Goal: Information Seeking & Learning: Find specific fact

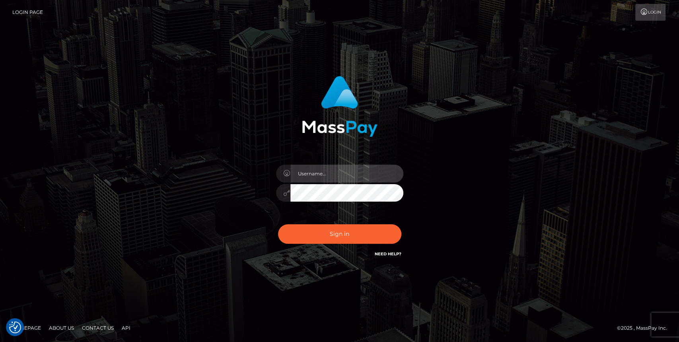
type input "carolina"
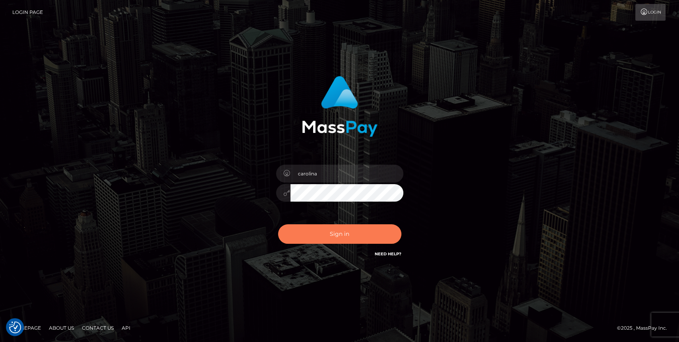
click at [329, 234] on button "Sign in" at bounding box center [339, 233] width 123 height 19
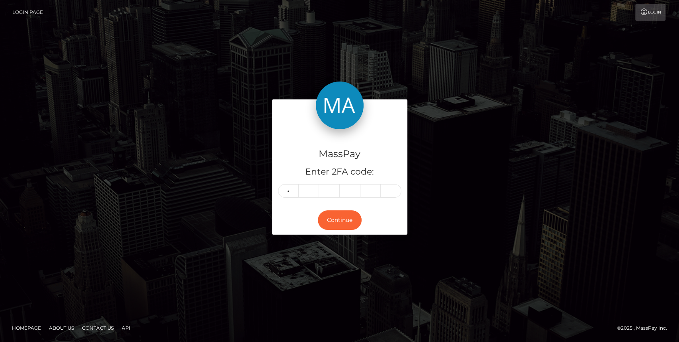
type input "5"
type input "2"
type input "8"
type input "9"
type input "4"
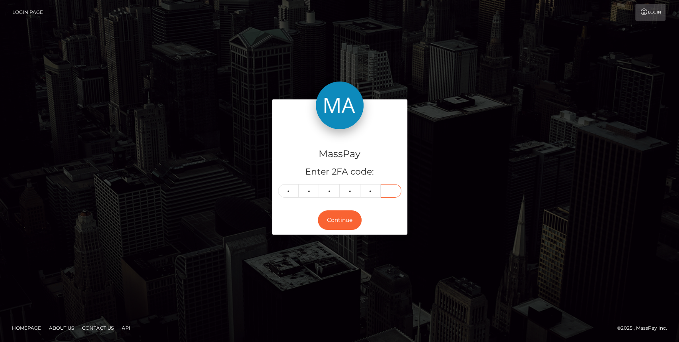
type input "2"
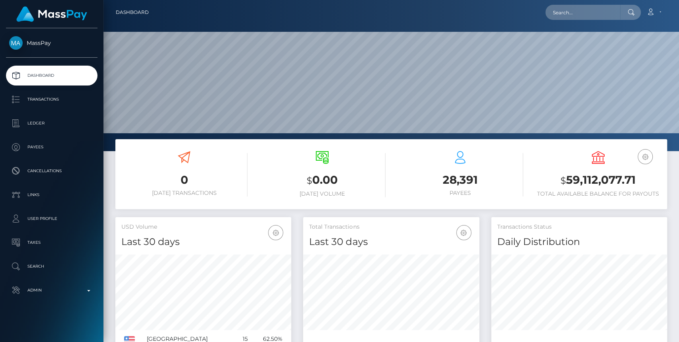
scroll to position [140, 176]
click at [569, 13] on input "text" at bounding box center [582, 12] width 75 height 15
paste input "[EMAIL_ADDRESS][DOMAIN_NAME]"
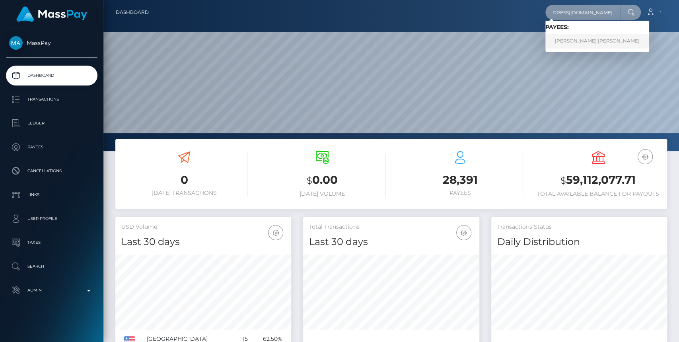
type input "[EMAIL_ADDRESS][DOMAIN_NAME]"
click at [612, 43] on link "ALEXANDRA LYNN LAUWERS" at bounding box center [597, 41] width 104 height 15
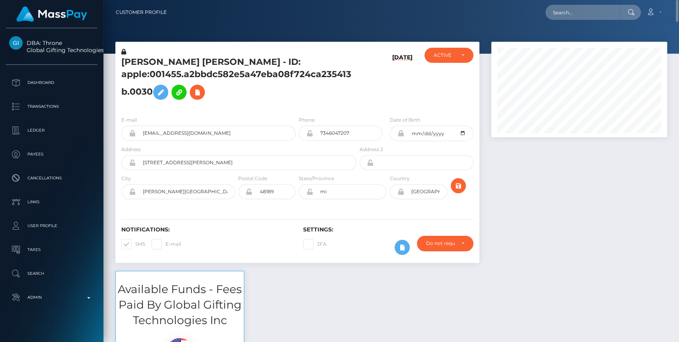
click at [634, 255] on div at bounding box center [579, 156] width 188 height 229
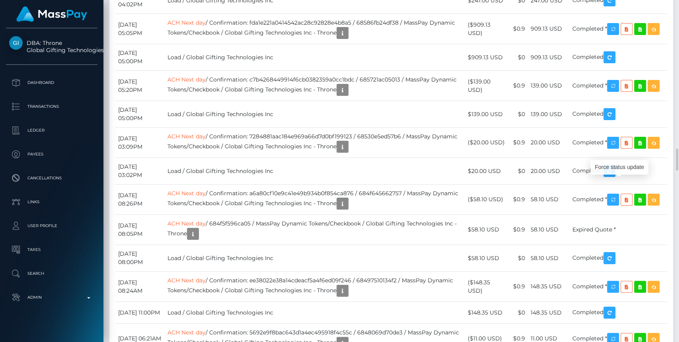
scroll to position [95, 176]
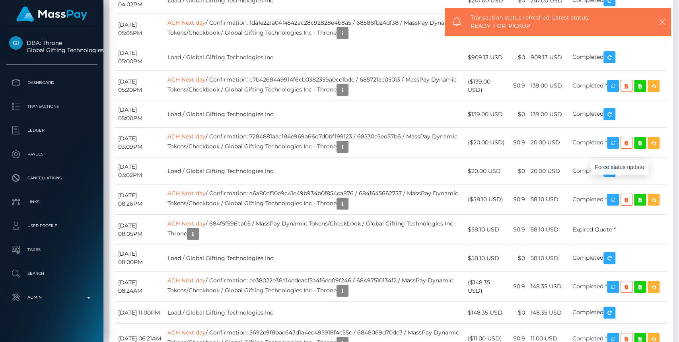
click at [665, 23] on icon "button" at bounding box center [662, 22] width 8 height 8
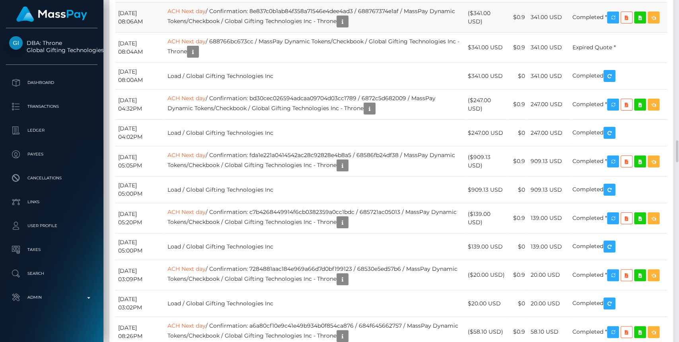
scroll to position [2508, 0]
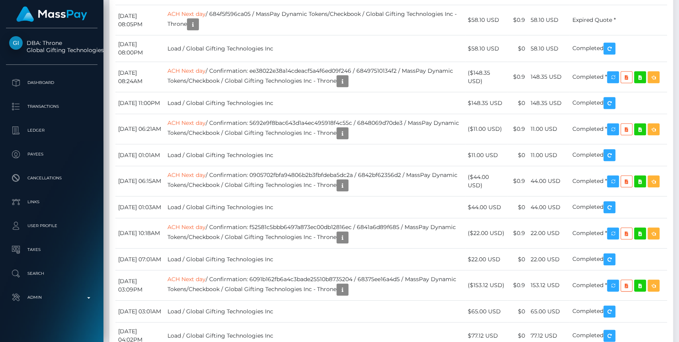
drag, startPoint x: 678, startPoint y: 249, endPoint x: 667, endPoint y: 242, distance: 13.7
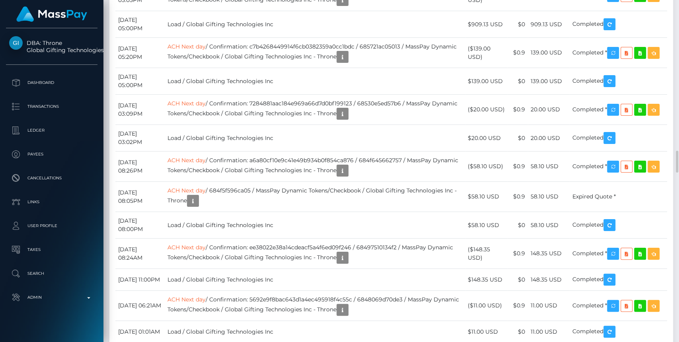
scroll to position [2199, 0]
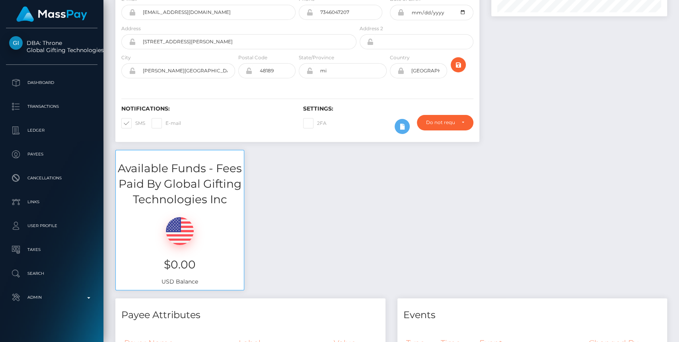
scroll to position [0, 0]
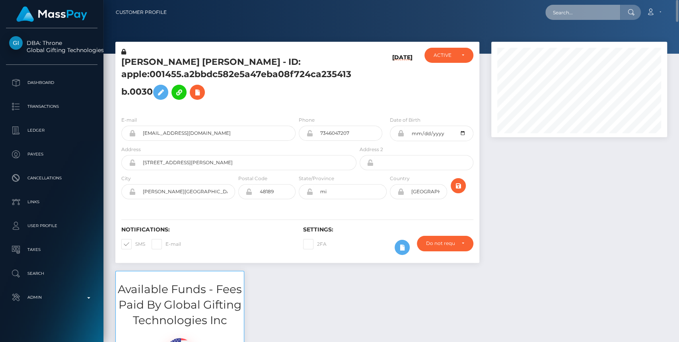
click at [566, 12] on input "text" at bounding box center [582, 12] width 75 height 15
paste input "princess.kalknda@yahoo.com"
type input "princess.kalknda@yahoo.com"
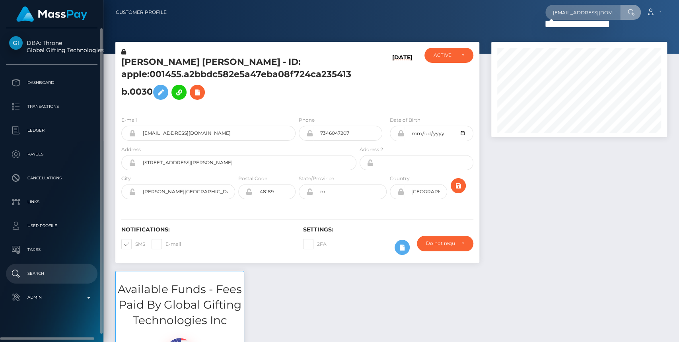
click at [47, 270] on p "Search" at bounding box center [51, 274] width 85 height 12
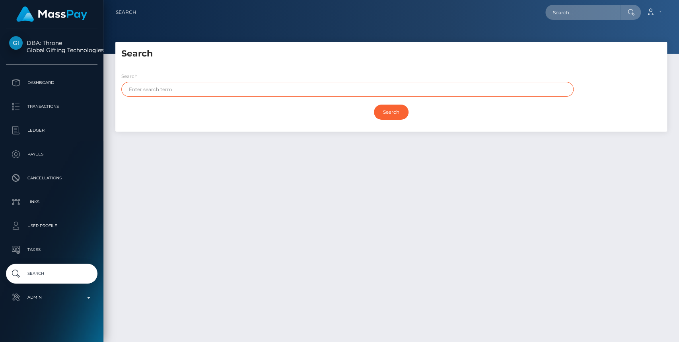
click at [197, 87] on input "text" at bounding box center [347, 89] width 452 height 15
paste input "REGALADO"
type input "REGALADO"
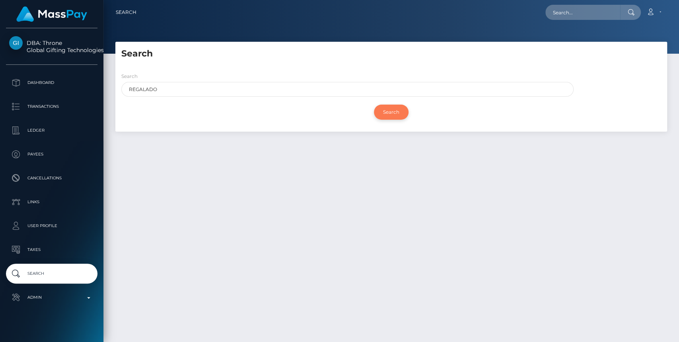
click at [390, 112] on input "Search" at bounding box center [391, 112] width 35 height 15
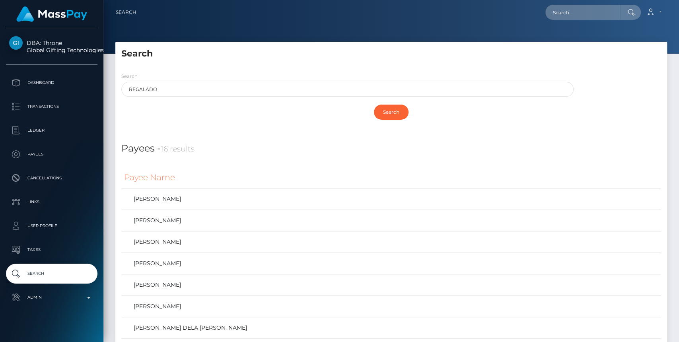
click at [458, 56] on h5 "Search" at bounding box center [391, 54] width 540 height 12
click at [586, 11] on input "text" at bounding box center [582, 12] width 75 height 15
paste input "[EMAIL_ADDRESS][DOMAIN_NAME]"
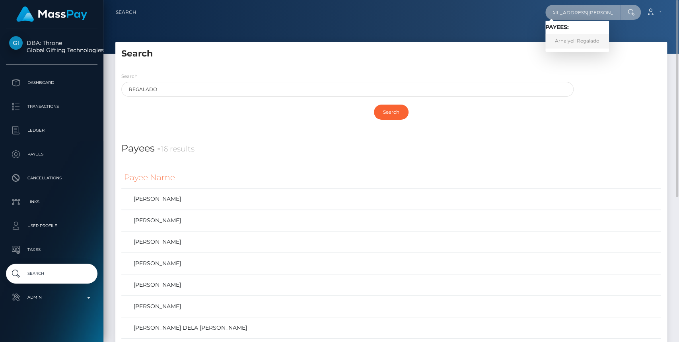
type input "[EMAIL_ADDRESS][DOMAIN_NAME]"
click at [580, 41] on link "Arnalyeli Regalado" at bounding box center [577, 41] width 64 height 15
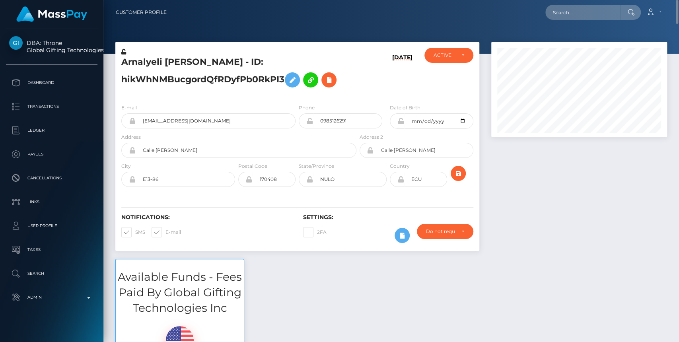
drag, startPoint x: 653, startPoint y: 224, endPoint x: 638, endPoint y: 216, distance: 16.7
click at [653, 223] on div at bounding box center [579, 150] width 188 height 217
click at [592, 5] on input "text" at bounding box center [582, 12] width 75 height 15
paste input "ritahnkomo9@gmail.com"
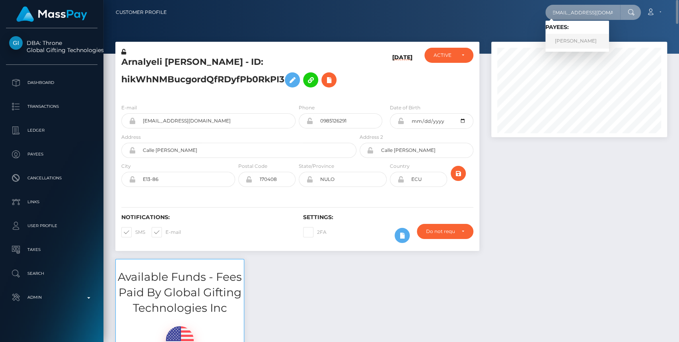
type input "ritahnkomo9@gmail.com"
click at [586, 37] on link "Ritah Nkomo" at bounding box center [577, 41] width 64 height 15
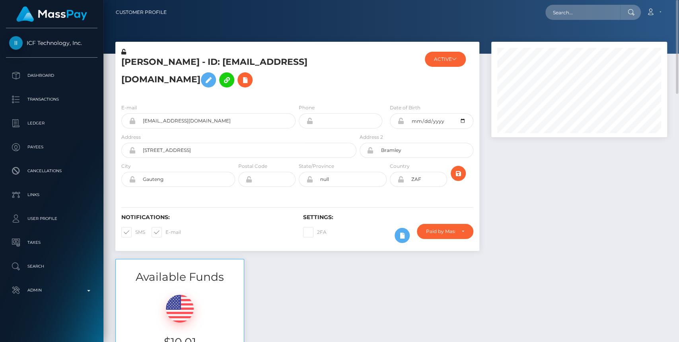
click at [572, 1] on nav "Customer Profile Loading... Loading... Account" at bounding box center [391, 12] width 576 height 25
click at [576, 18] on input "text" at bounding box center [582, 12] width 75 height 15
paste input "chomichanvt@gmail.com"
type input "chomichanvt@gmail.com"
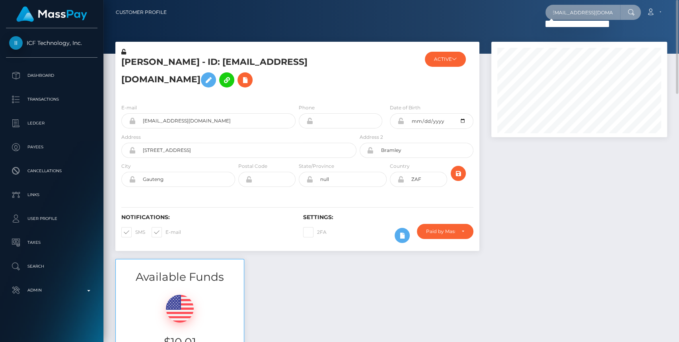
click at [615, 15] on input "chomichanvt@gmail.com" at bounding box center [582, 12] width 75 height 15
click at [612, 9] on input "chomichanvt@gmail.com" at bounding box center [582, 12] width 75 height 15
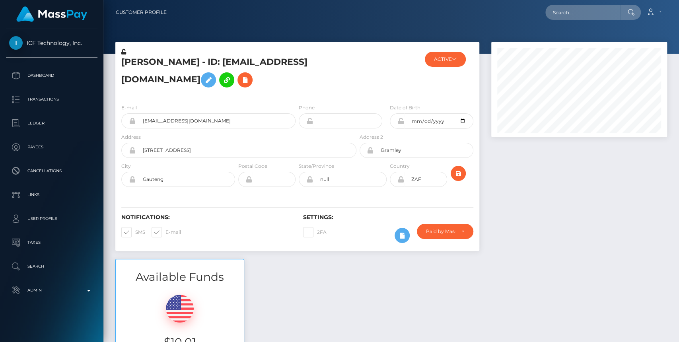
scroll to position [95, 176]
click at [635, 185] on div at bounding box center [579, 150] width 188 height 217
click at [582, 8] on input "text" at bounding box center [582, 12] width 75 height 15
paste input "[EMAIL_ADDRESS][DOMAIN_NAME]"
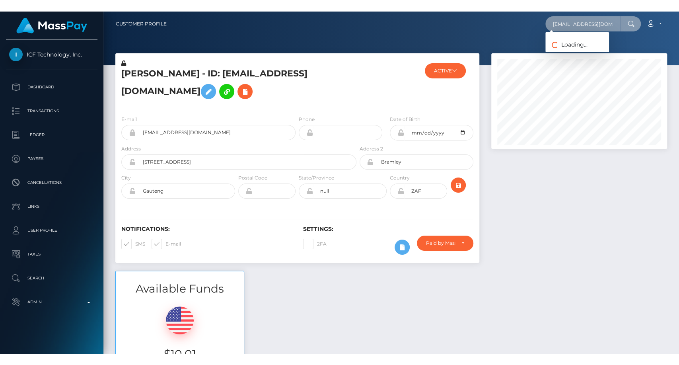
scroll to position [0, 3]
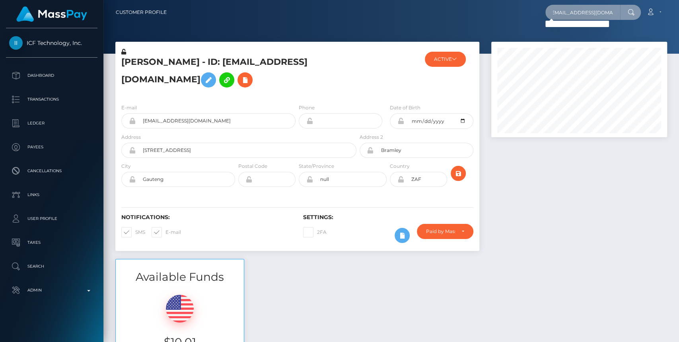
type input "[EMAIL_ADDRESS][DOMAIN_NAME]"
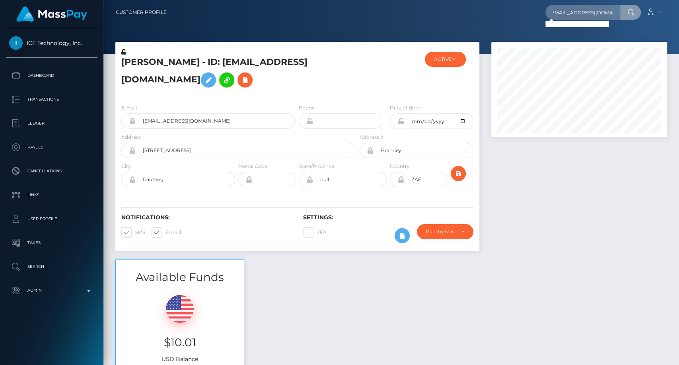
scroll to position [0, 0]
click at [43, 259] on link "Search" at bounding box center [52, 267] width 92 height 20
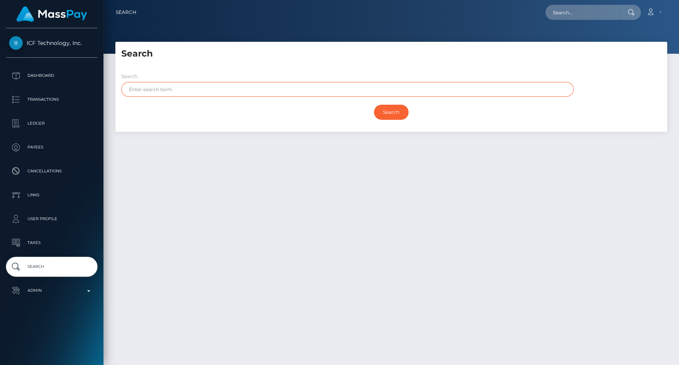
click at [322, 88] on input "text" at bounding box center [347, 89] width 452 height 15
paste input "[PERSON_NAME]"
type input "[PERSON_NAME]"
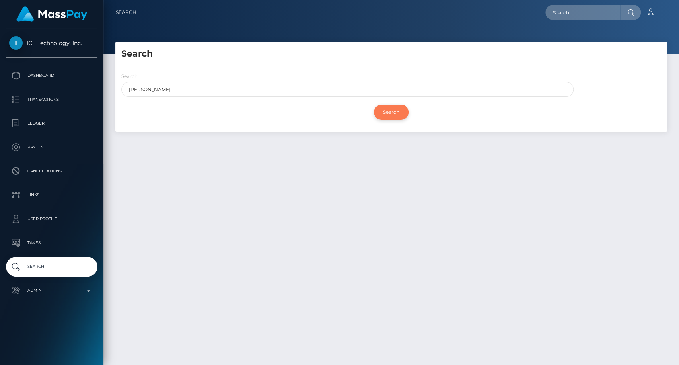
click at [384, 115] on input "Search" at bounding box center [391, 112] width 35 height 15
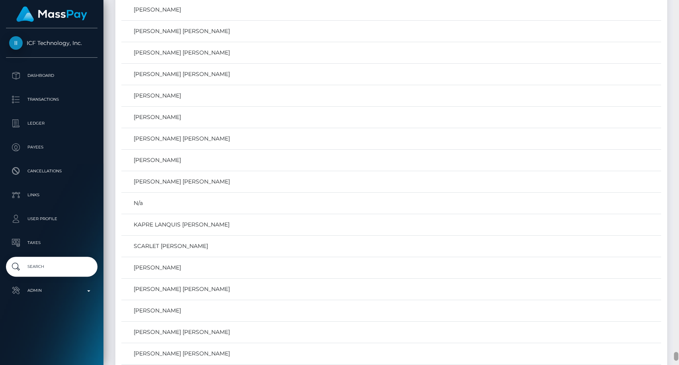
scroll to position [14250, 0]
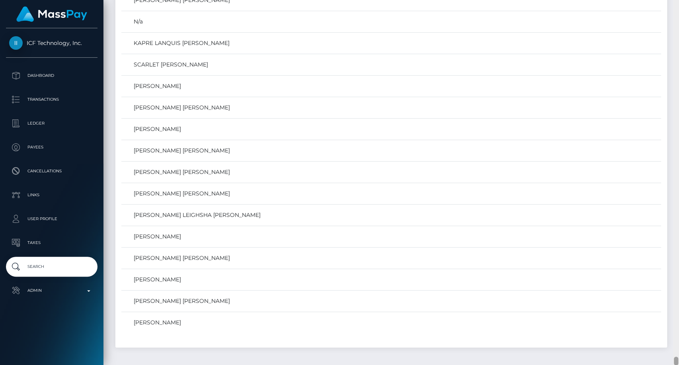
drag, startPoint x: 677, startPoint y: 99, endPoint x: 678, endPoint y: 369, distance: 269.8
click at [678, 364] on html "ICF Technology, Inc. Dashboard Transactions Ledger Payees Links" at bounding box center [339, 182] width 679 height 365
click at [175, 317] on link "[PERSON_NAME]" at bounding box center [391, 323] width 534 height 12
click at [190, 317] on link "[PERSON_NAME]" at bounding box center [391, 323] width 534 height 12
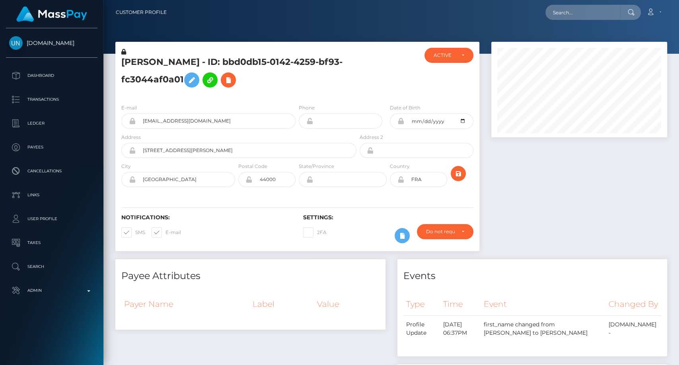
scroll to position [95, 176]
click at [573, 16] on input "text" at bounding box center [582, 12] width 75 height 15
paste input "chomichanvt@gmail.com"
drag, startPoint x: 207, startPoint y: 78, endPoint x: 246, endPoint y: 58, distance: 44.1
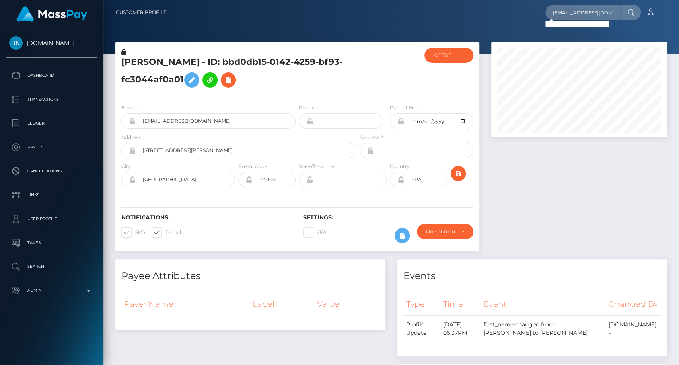
click at [246, 58] on h5 "ROSIE ANNAIS CLARK - ID: bbd0db15-0142-4259-bf93-fc3044af0a01" at bounding box center [236, 73] width 231 height 35
copy h5 "bbd0db15-0142-4259-bf93-fc3044af0a01"
click at [594, 14] on input "chomichanvt@gmail.com" at bounding box center [582, 12] width 75 height 15
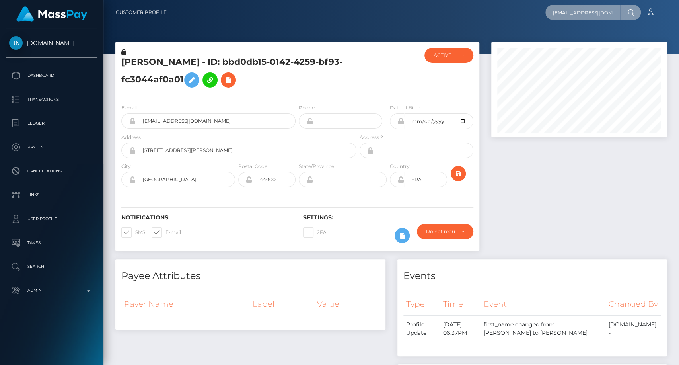
paste input "louisevalentine194"
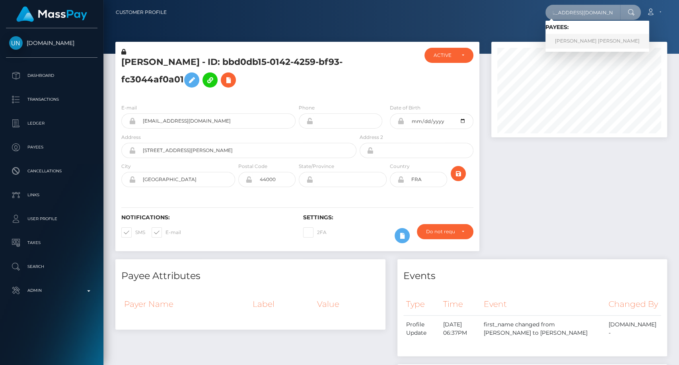
type input "louisevalentine194@gmail.com"
click at [584, 37] on link "KARLA MARIE VALENTINE BOYER" at bounding box center [597, 41] width 104 height 15
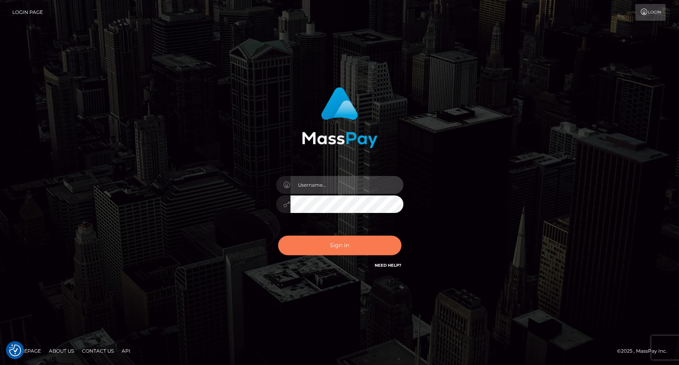
type input "carolina"
click at [351, 248] on button "Sign in" at bounding box center [339, 245] width 123 height 19
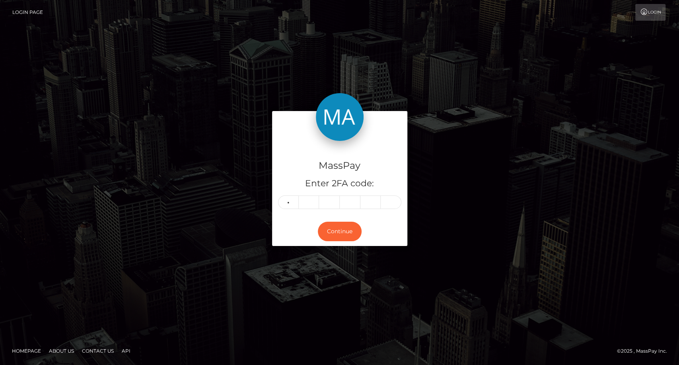
type input "5"
type input "8"
type input "7"
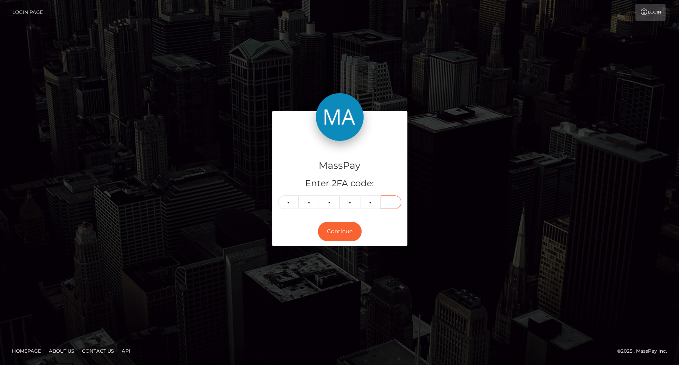
type input "9"
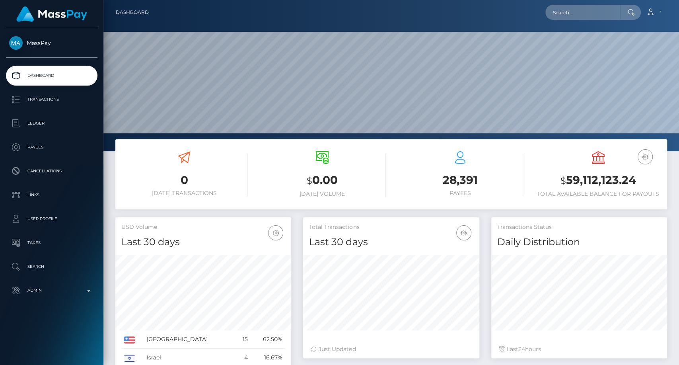
scroll to position [140, 176]
click at [565, 10] on input "text" at bounding box center [582, 12] width 75 height 15
paste input "[EMAIL_ADDRESS][DOMAIN_NAME]"
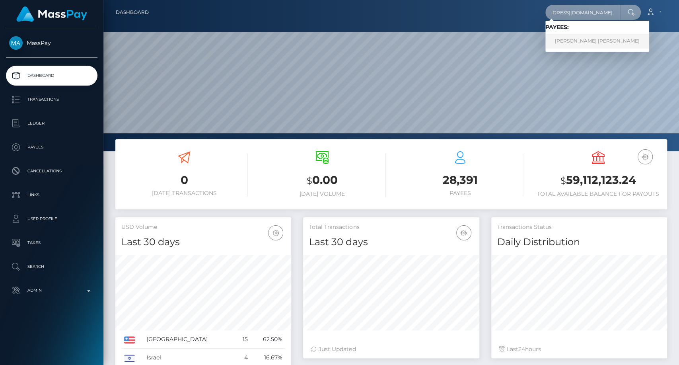
type input "[EMAIL_ADDRESS][DOMAIN_NAME]"
click at [566, 46] on link "[PERSON_NAME] [PERSON_NAME]" at bounding box center [597, 41] width 104 height 15
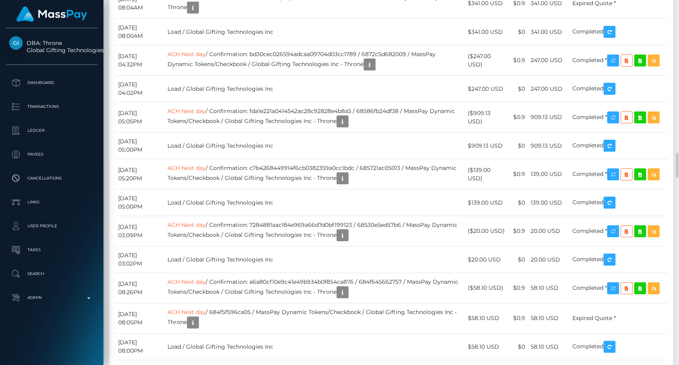
scroll to position [2254, 0]
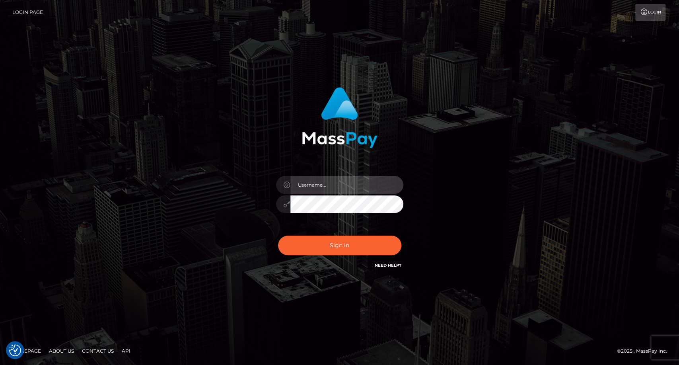
type input "carolina"
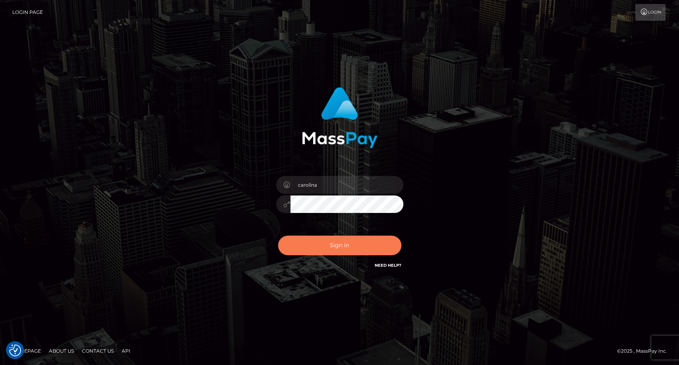
click at [343, 251] on button "Sign in" at bounding box center [339, 245] width 123 height 19
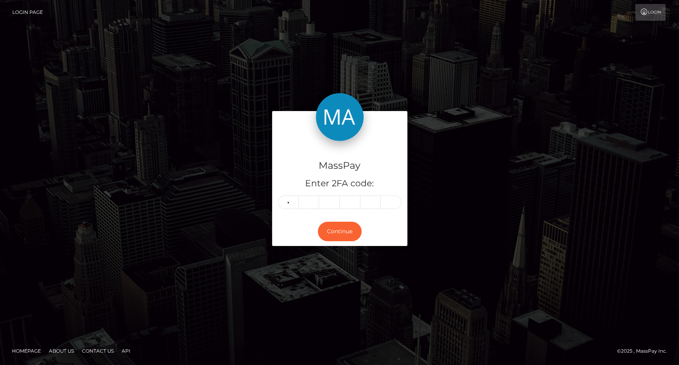
type input "7"
type input "8"
type input "4"
type input "8"
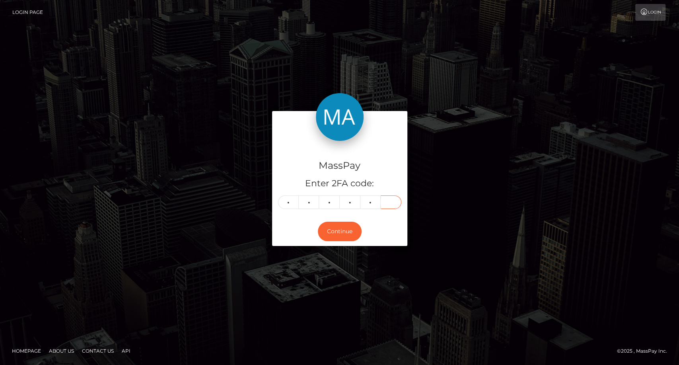
type input "1"
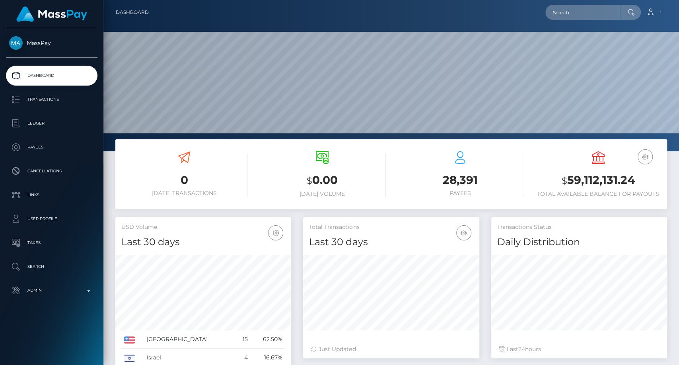
scroll to position [140, 176]
click at [575, 10] on input "text" at bounding box center [582, 12] width 75 height 15
paste input "130375"
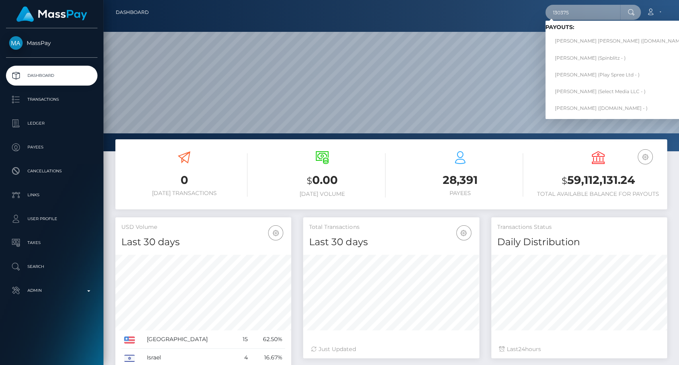
click at [568, 16] on input "130375" at bounding box center [582, 12] width 75 height 15
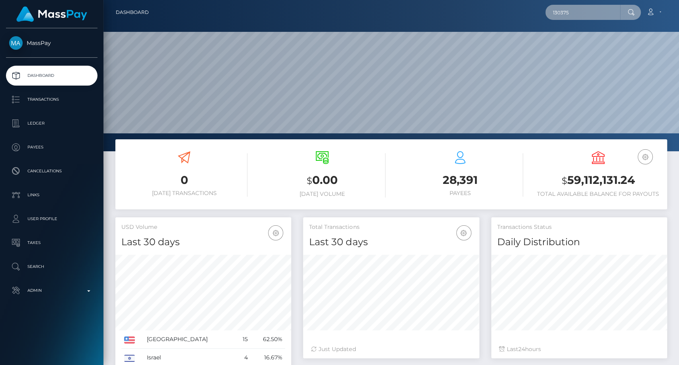
click at [568, 16] on input "130375" at bounding box center [582, 12] width 75 height 15
paste input "[EMAIL_ADDRESS][DOMAIN_NAME]"
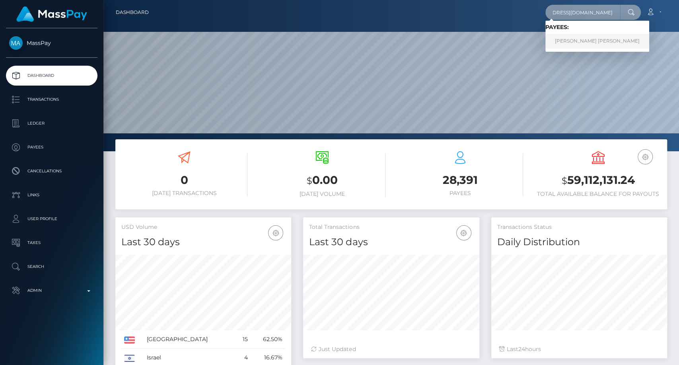
type input "[EMAIL_ADDRESS][DOMAIN_NAME]"
click at [610, 36] on link "ALEXANDRA LYNN LAUWERS" at bounding box center [597, 41] width 104 height 15
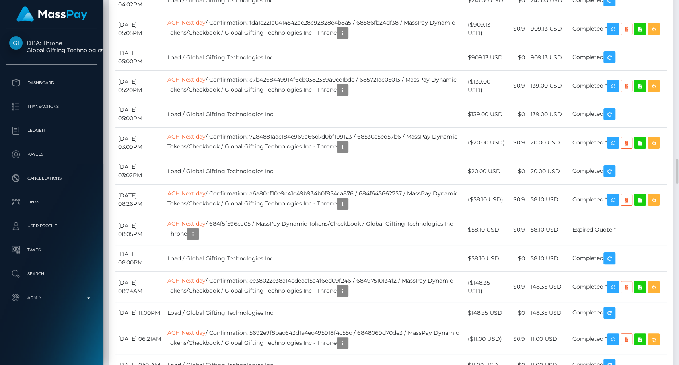
scroll to position [95, 176]
drag, startPoint x: 145, startPoint y: 190, endPoint x: 117, endPoint y: 177, distance: 30.1
copy td "September 13, 2025 02:02PM"
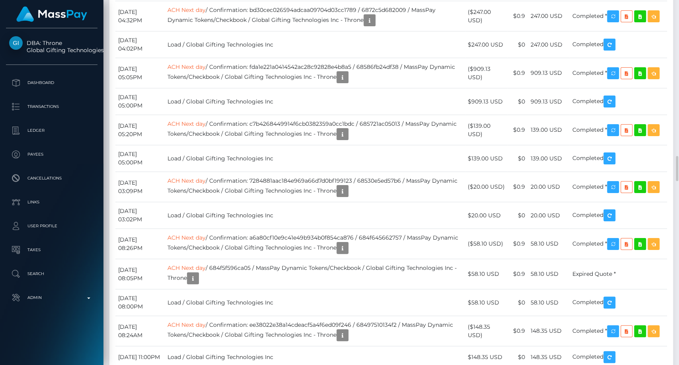
drag, startPoint x: 158, startPoint y: 174, endPoint x: 116, endPoint y: 164, distance: 42.7
copy td "September 14, 2025 05:37PM"
drag, startPoint x: 156, startPoint y: 87, endPoint x: 139, endPoint y: 92, distance: 17.8
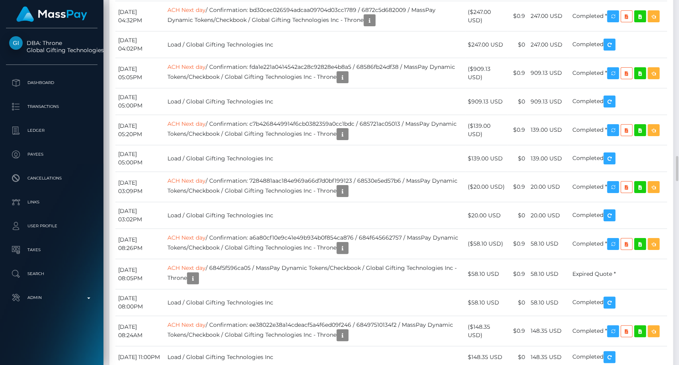
drag, startPoint x: 153, startPoint y: 93, endPoint x: 117, endPoint y: 83, distance: 37.3
copy td "September 16, 2025 03:05PM"
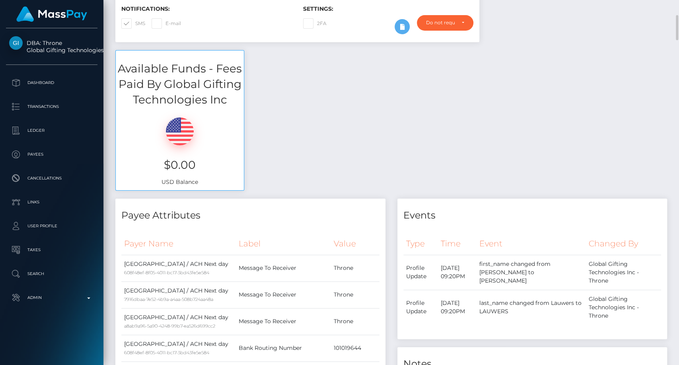
scroll to position [0, 0]
